Goal: Information Seeking & Learning: Learn about a topic

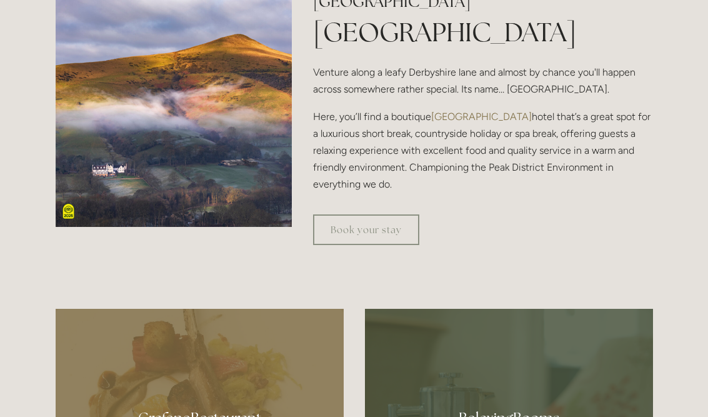
scroll to position [424, 0]
click at [395, 245] on link "Book your stay" at bounding box center [366, 229] width 106 height 31
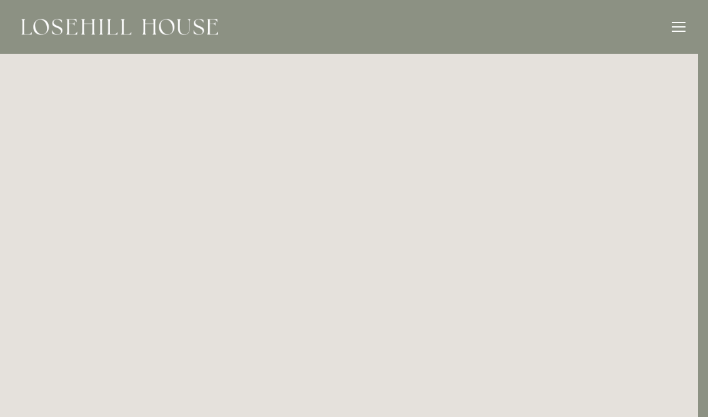
scroll to position [0, 10]
click at [48, 29] on img at bounding box center [119, 27] width 197 height 16
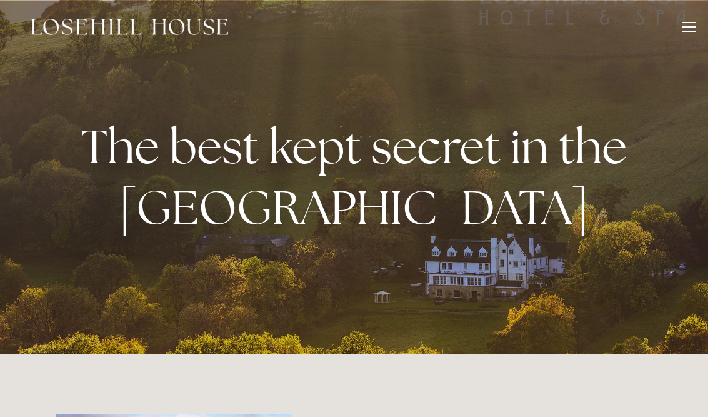
click at [671, 32] on div "Rooms Rooms Your Stay Book a stay Offers Spa About" at bounding box center [353, 27] width 683 height 54
click at [698, 10] on header "Rooms Rooms Your Stay Book a stay Offers Spa" at bounding box center [354, 27] width 708 height 54
click at [681, 30] on div at bounding box center [688, 29] width 14 height 14
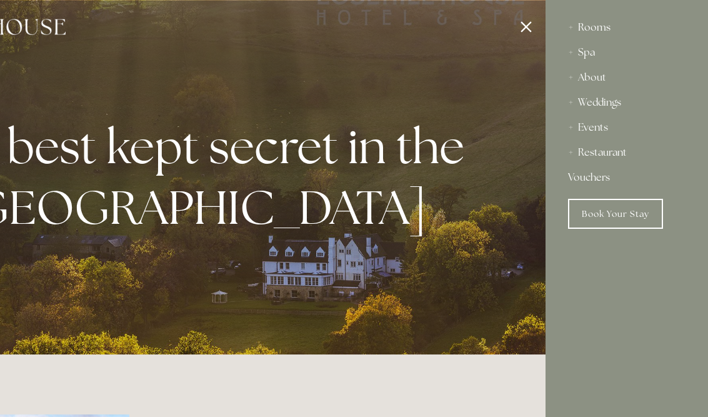
click at [605, 25] on div "Rooms" at bounding box center [626, 27] width 117 height 25
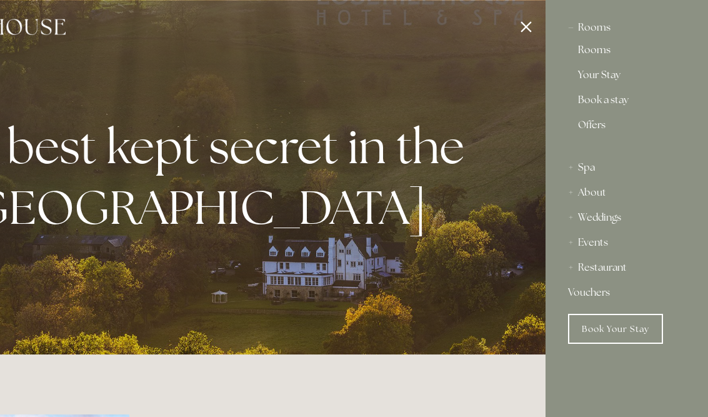
click at [596, 52] on link "Rooms" at bounding box center [626, 52] width 97 height 15
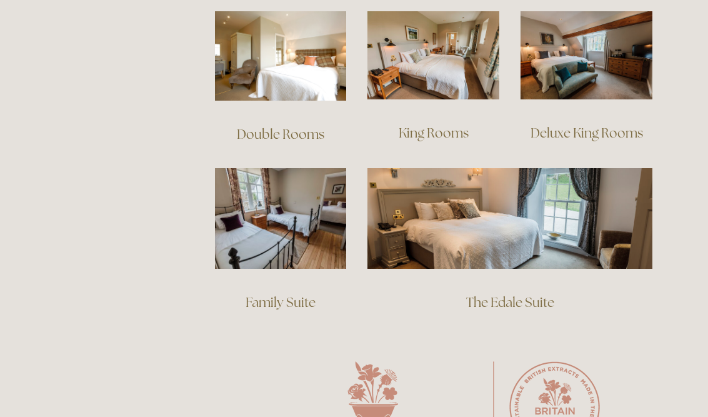
scroll to position [907, 0]
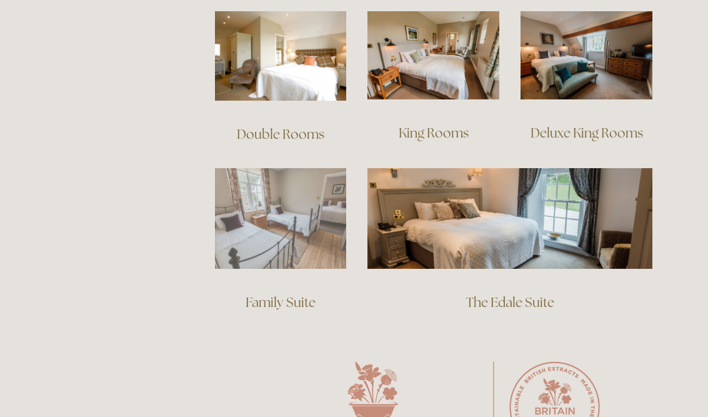
click at [254, 219] on img at bounding box center [281, 218] width 132 height 101
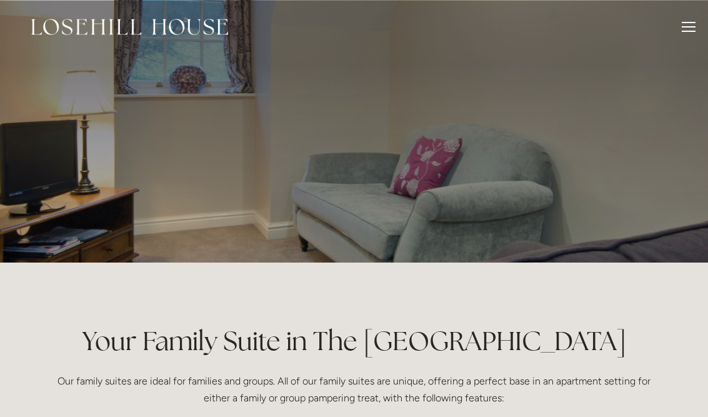
click at [684, 24] on div at bounding box center [688, 29] width 14 height 14
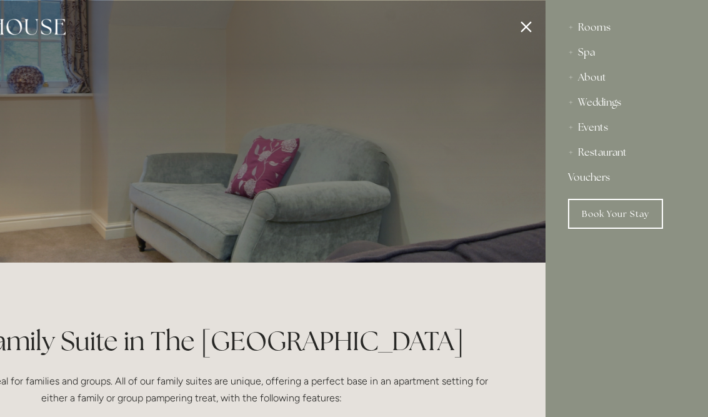
click at [106, 192] on div at bounding box center [192, 208] width 708 height 417
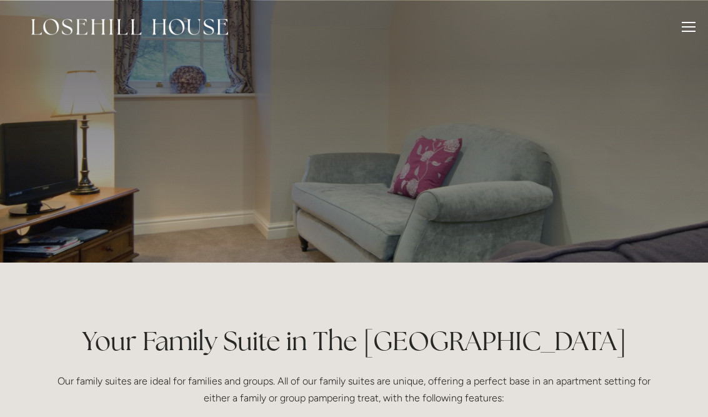
click at [683, 19] on div "Rooms Rooms Your Stay Book a stay Offers Spa About" at bounding box center [353, 27] width 683 height 54
click at [668, 24] on div "Rooms Rooms Your Stay Book a stay Offers Spa About" at bounding box center [353, 27] width 683 height 54
click at [676, 22] on div "Rooms Rooms Your Stay Book a stay Offers Spa About" at bounding box center [353, 27] width 683 height 54
click at [683, 32] on div at bounding box center [688, 29] width 14 height 14
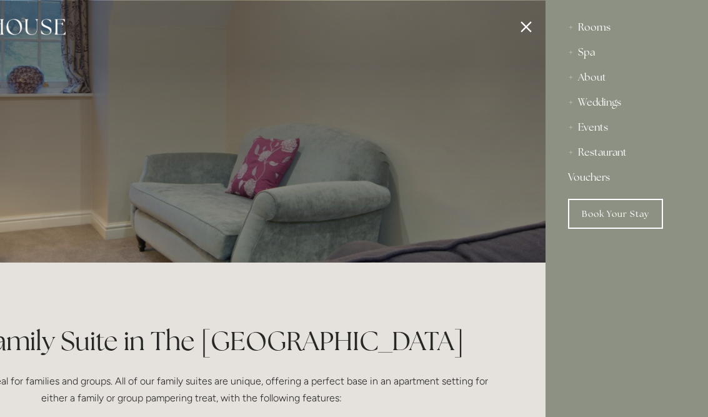
click at [605, 27] on div "Rooms" at bounding box center [626, 27] width 117 height 25
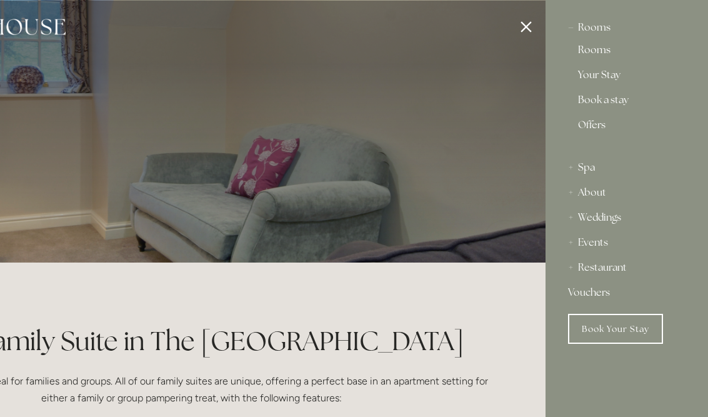
click at [606, 54] on link "Rooms" at bounding box center [626, 52] width 97 height 15
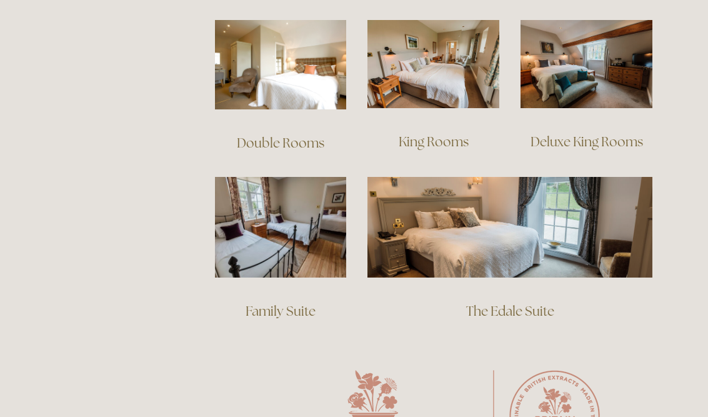
scroll to position [898, 0]
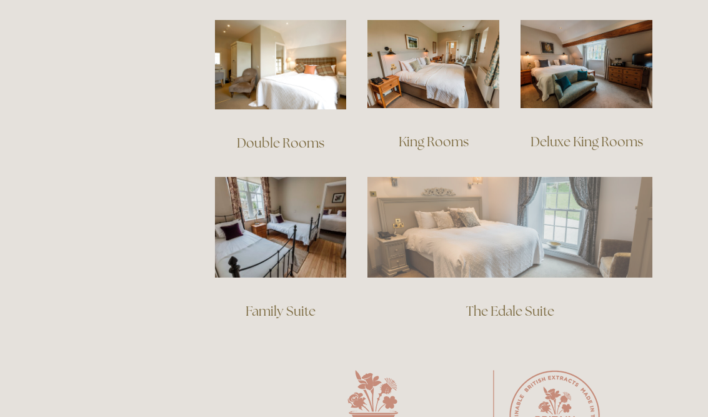
click at [593, 217] on img at bounding box center [509, 227] width 285 height 100
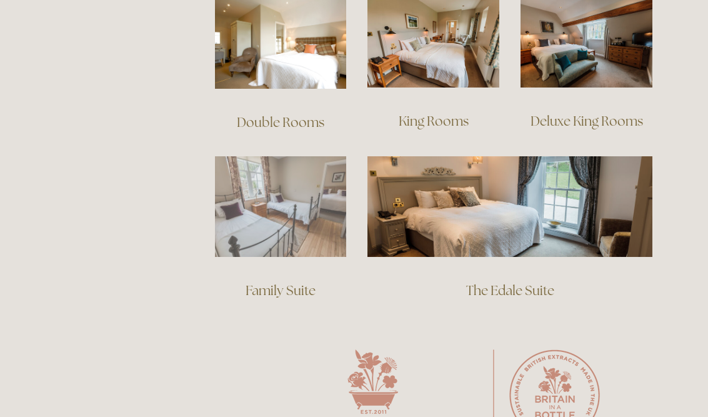
click at [244, 179] on img at bounding box center [281, 206] width 132 height 101
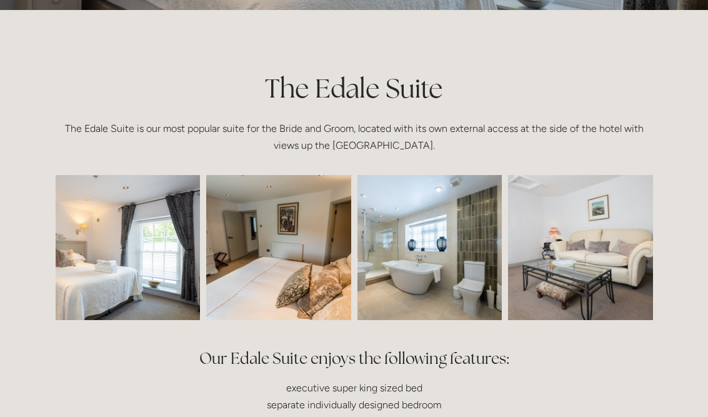
scroll to position [245, 0]
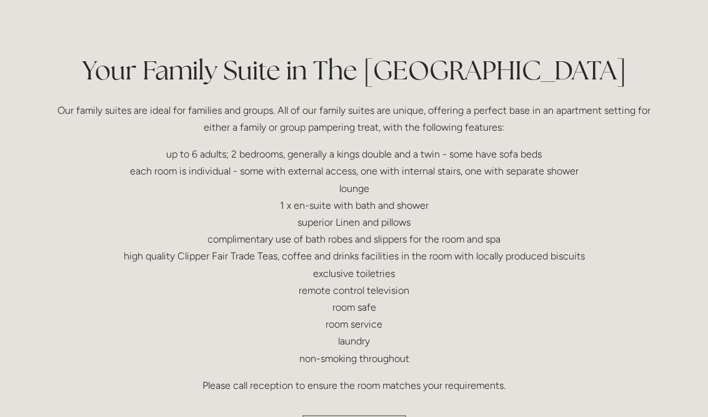
scroll to position [270, 0]
